Goal: Find contact information: Find contact information

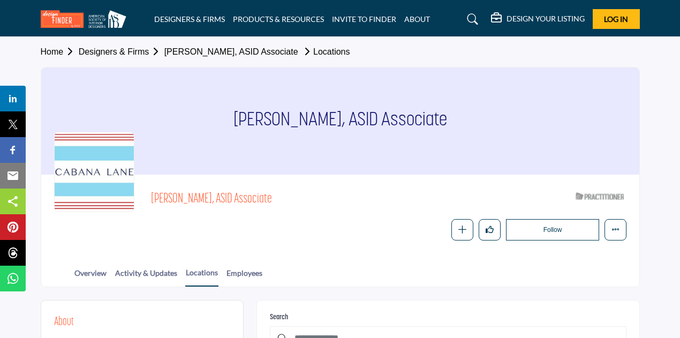
click at [131, 47] on link "Designers & Firms" at bounding box center [122, 51] width 86 height 9
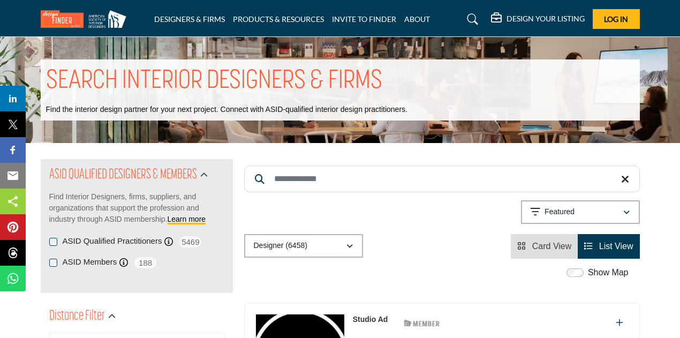
click at [593, 270] on label "Show Map" at bounding box center [608, 272] width 41 height 13
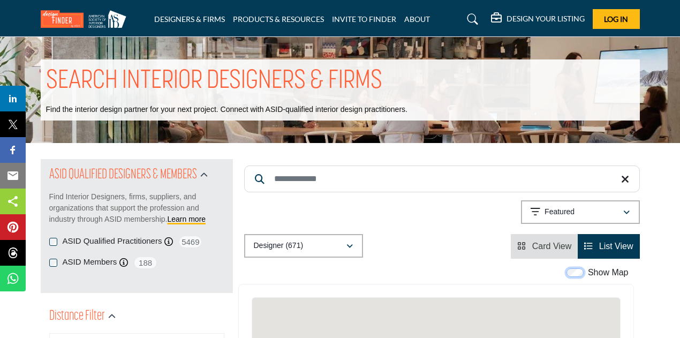
scroll to position [161, 0]
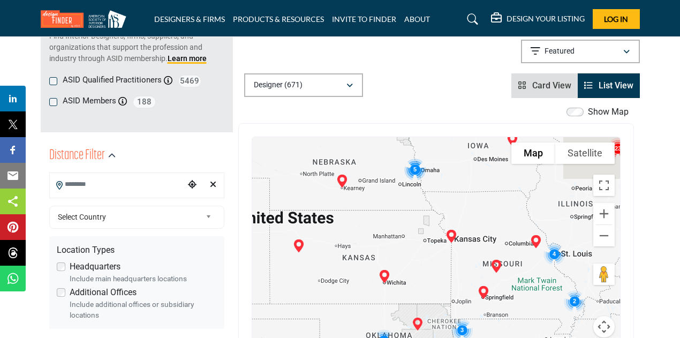
drag, startPoint x: 456, startPoint y: 234, endPoint x: 369, endPoint y: 204, distance: 91.8
click at [370, 204] on div at bounding box center [436, 243] width 368 height 213
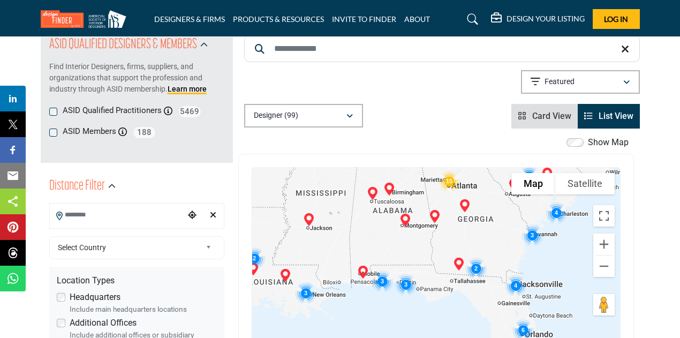
drag, startPoint x: 526, startPoint y: 287, endPoint x: 534, endPoint y: 224, distance: 64.1
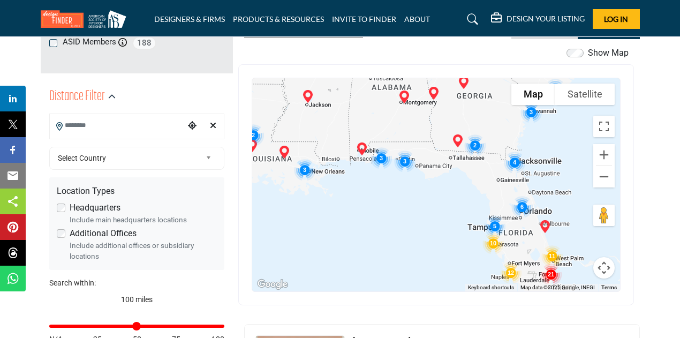
scroll to position [241, 0]
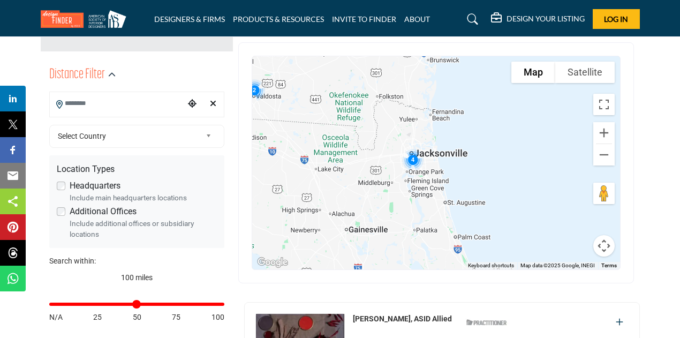
drag, startPoint x: 526, startPoint y: 135, endPoint x: 427, endPoint y: 132, distance: 99.6
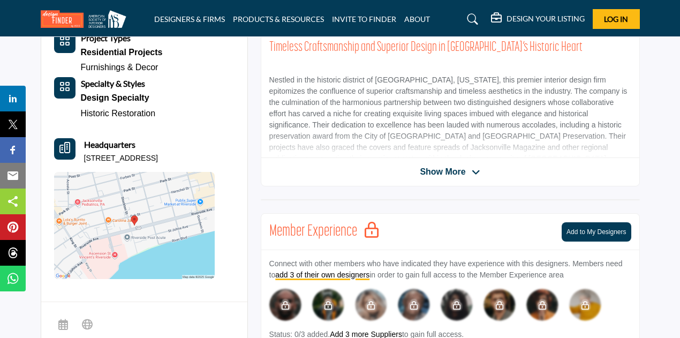
scroll to position [268, 0]
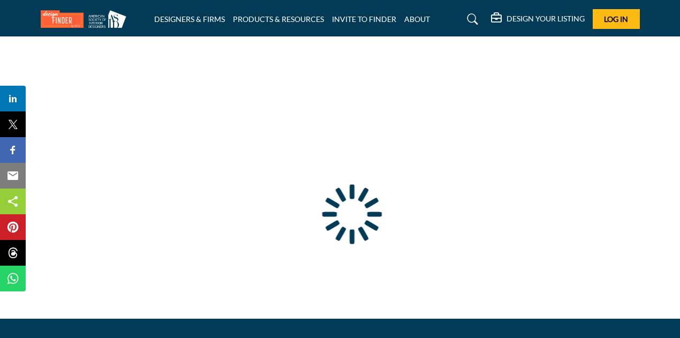
type input "**********"
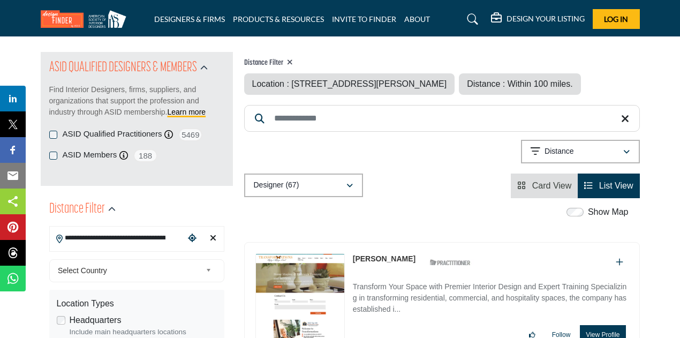
scroll to position [214, 0]
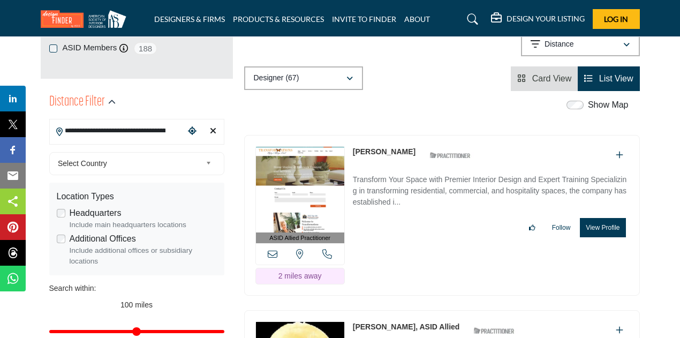
click at [361, 156] on link "Becky Harmon" at bounding box center [384, 151] width 63 height 9
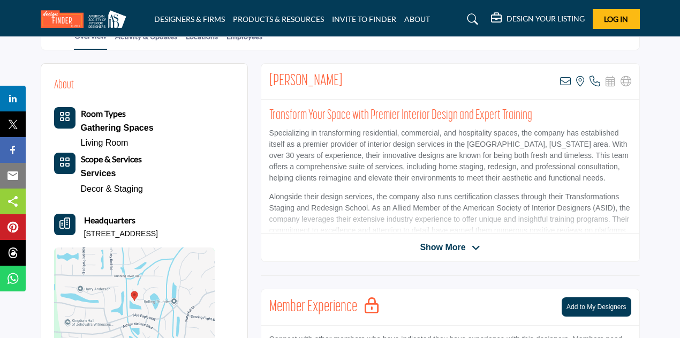
scroll to position [268, 0]
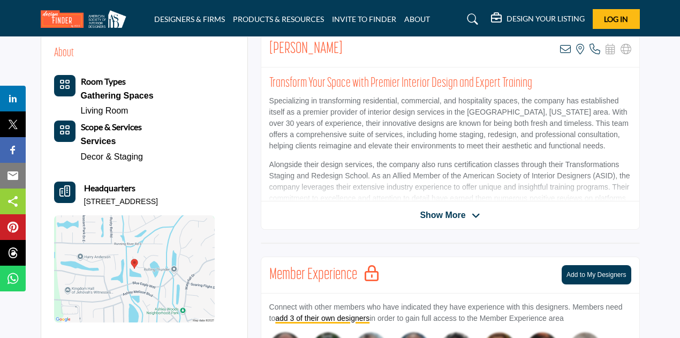
click at [450, 219] on span "Show More" at bounding box center [443, 215] width 46 height 13
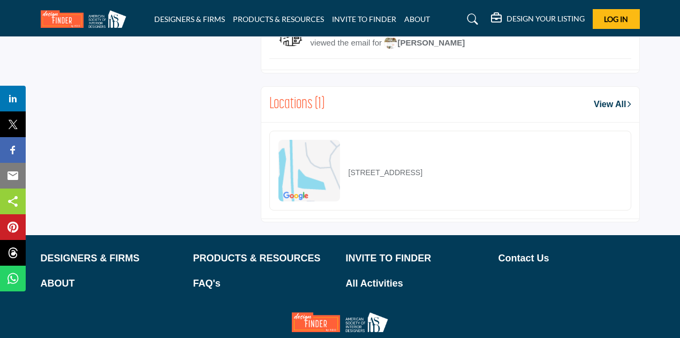
scroll to position [696, 0]
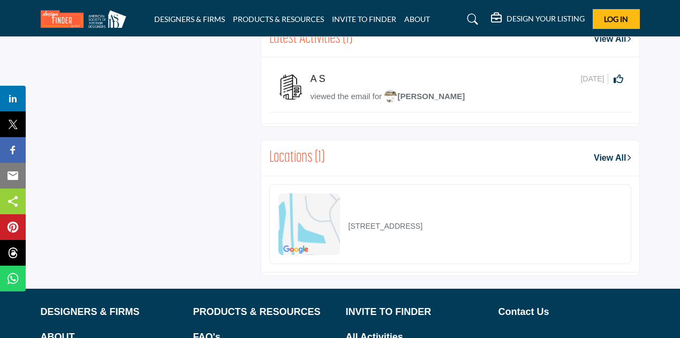
click at [407, 92] on span "Becky Harmon" at bounding box center [424, 96] width 81 height 9
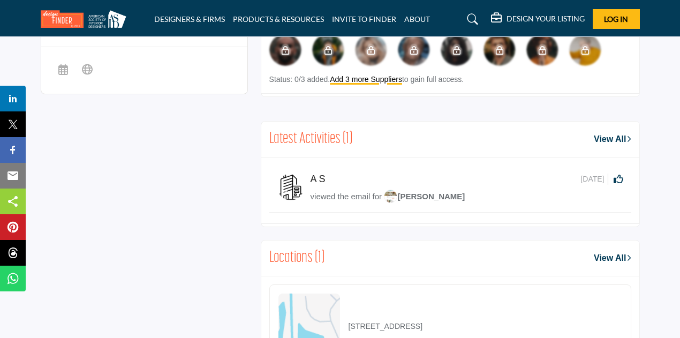
scroll to position [589, 0]
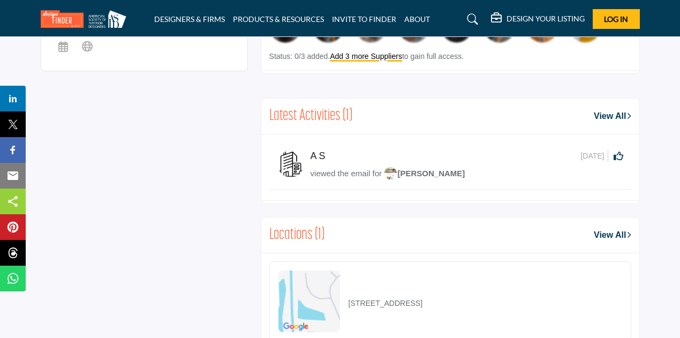
click at [594, 112] on link "View All" at bounding box center [612, 116] width 37 height 13
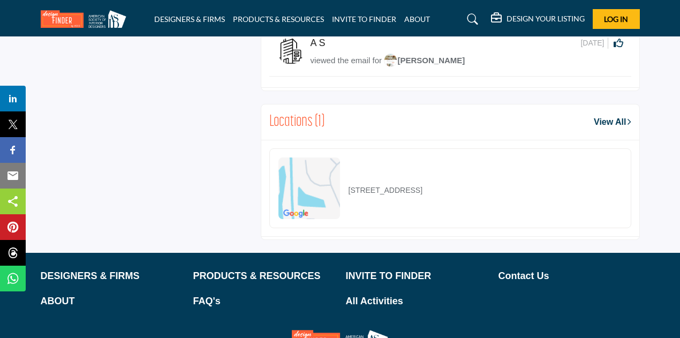
scroll to position [769, 0]
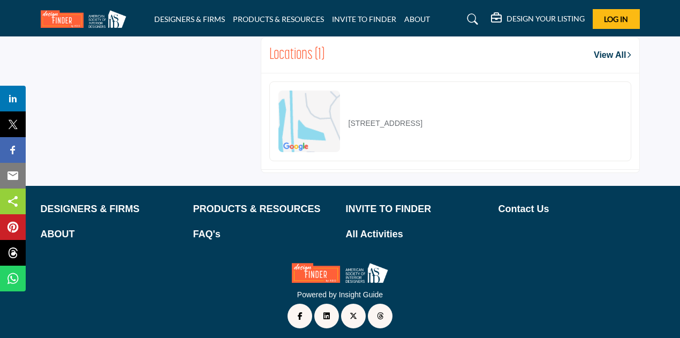
click at [422, 118] on p "[STREET_ADDRESS]" at bounding box center [385, 123] width 74 height 11
click at [507, 122] on div "[STREET_ADDRESS]" at bounding box center [450, 121] width 362 height 80
drag, startPoint x: 507, startPoint y: 121, endPoint x: 354, endPoint y: 118, distance: 153.1
click at [354, 118] on div "[STREET_ADDRESS]" at bounding box center [450, 121] width 362 height 80
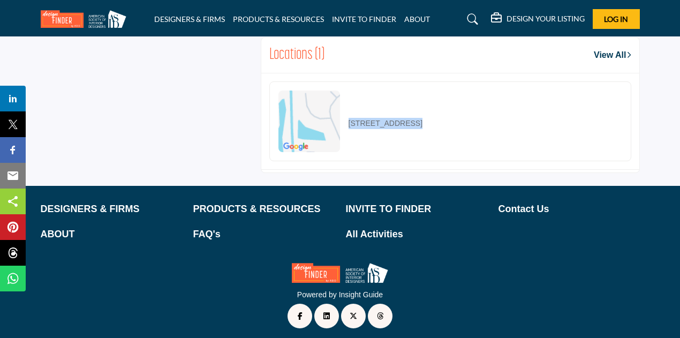
copy body "**********"
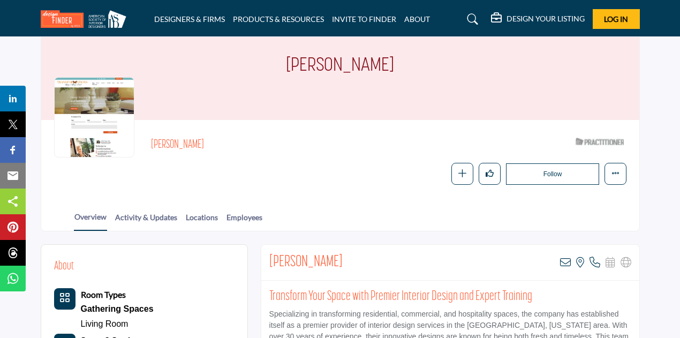
scroll to position [54, 0]
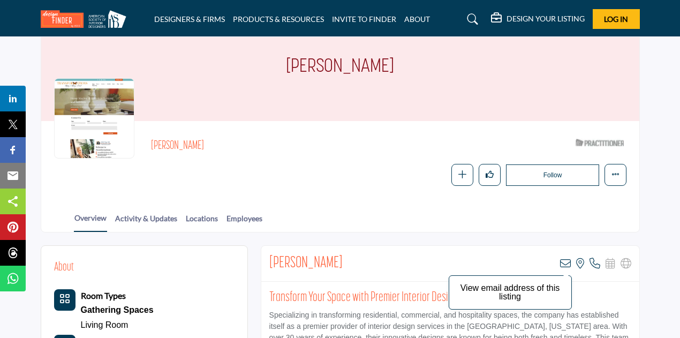
click at [564, 262] on icon at bounding box center [565, 263] width 11 height 11
